Goal: Book appointment/travel/reservation

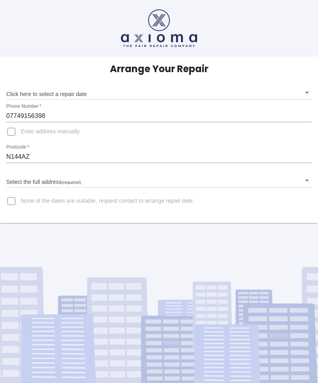
click at [304, 94] on body "Arrange Your Repair Click here to select a repair date ​ Phone Number   * 07749…" at bounding box center [159, 191] width 318 height 383
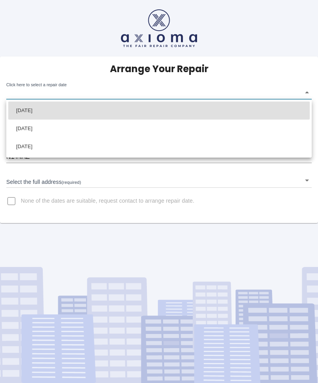
click at [224, 110] on li "[DATE]" at bounding box center [158, 111] width 301 height 18
type input "[DATE]T00:00:00.000Z"
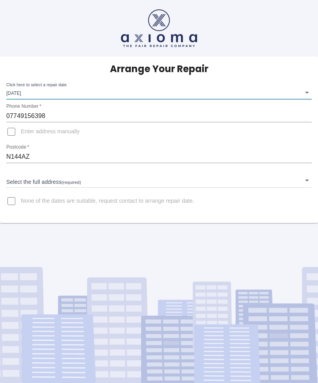
click at [301, 179] on body "Arrange Your Repair Click here to select a repair date [DATE] [DATE]T00:00:00.0…" at bounding box center [159, 191] width 318 height 383
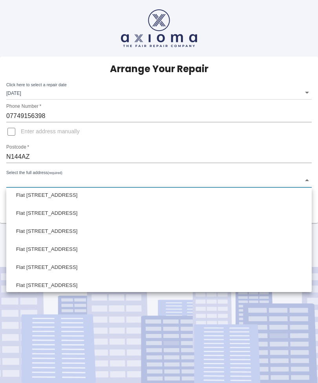
scroll to position [383, 0]
click at [69, 212] on li "Flat [STREET_ADDRESS]" at bounding box center [158, 213] width 301 height 18
type input "Flat [STREET_ADDRESS]"
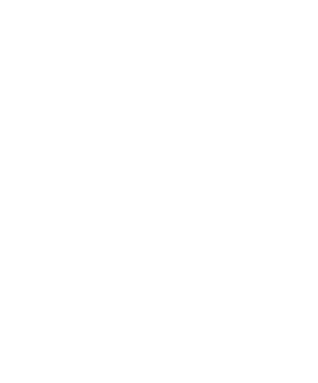
scroll to position [305, 0]
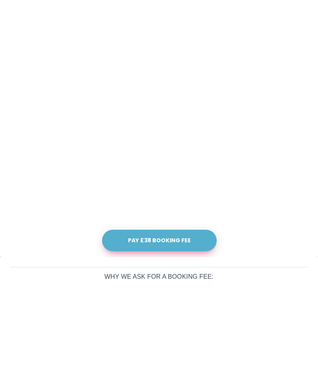
click at [166, 330] on button "Pay £38 Booking Fee" at bounding box center [159, 341] width 115 height 22
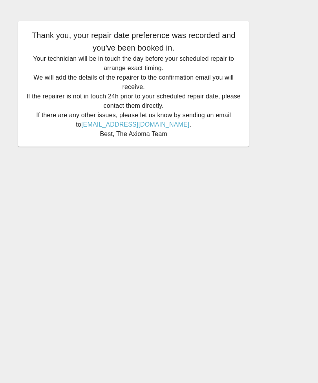
click at [277, 334] on main "Thank you, your repair date preference was recorded and you've been booked in. …" at bounding box center [159, 191] width 318 height 383
click at [166, 380] on main "Thank you, your repair date preference was recorded and you've been booked in. …" at bounding box center [159, 191] width 318 height 383
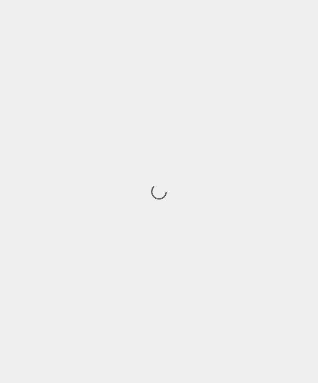
scroll to position [25, 0]
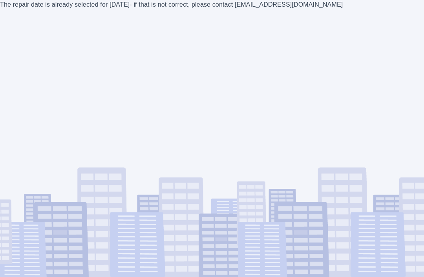
scroll to position [22, 0]
